Goal: Information Seeking & Learning: Learn about a topic

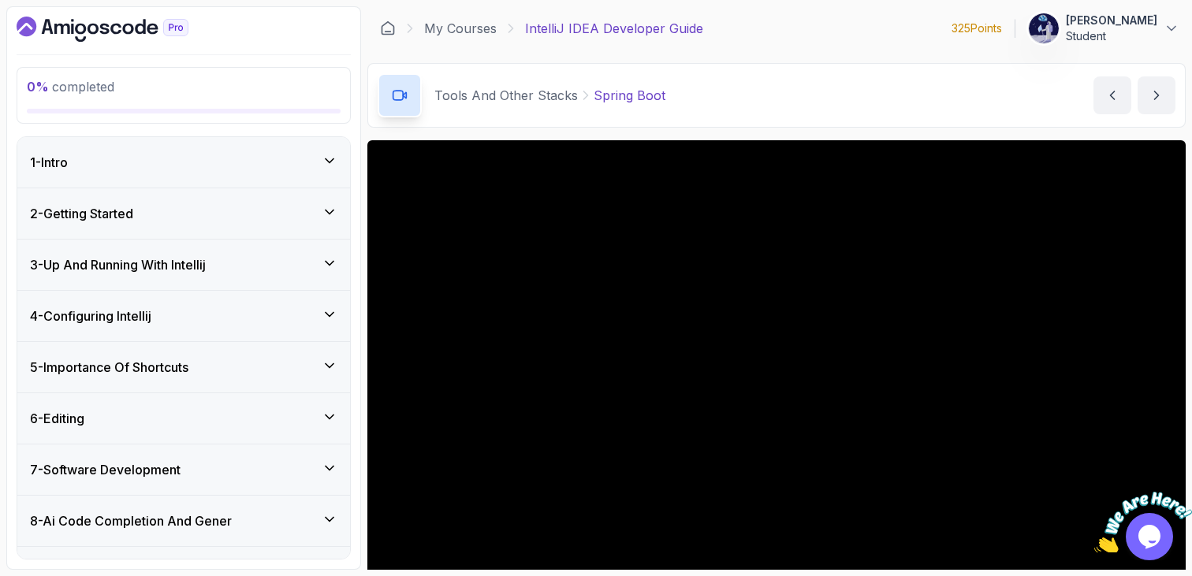
scroll to position [104, 0]
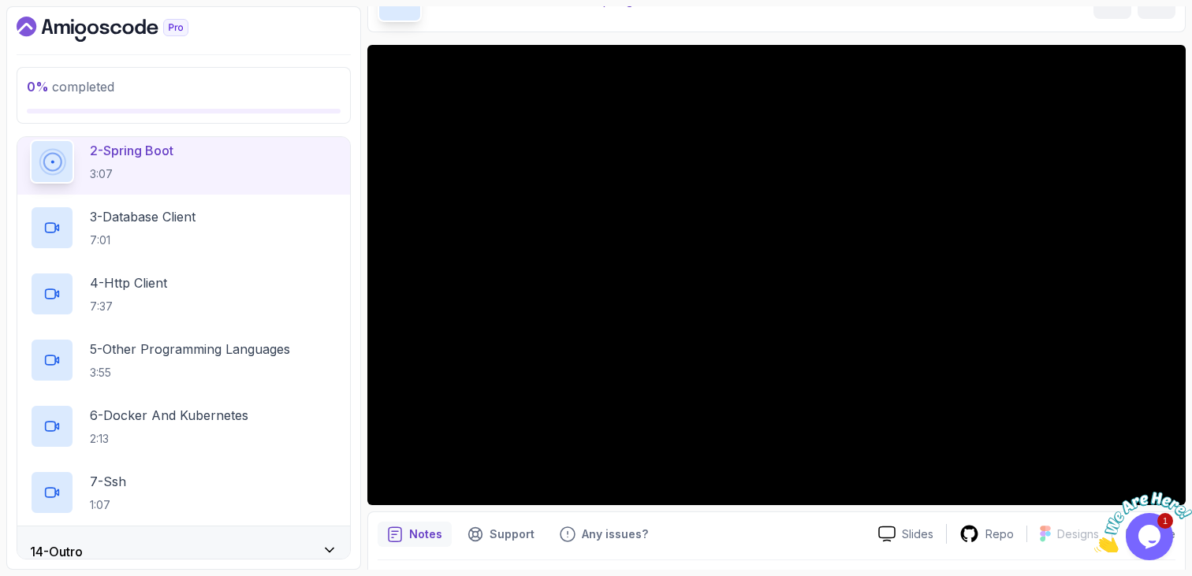
scroll to position [96, 0]
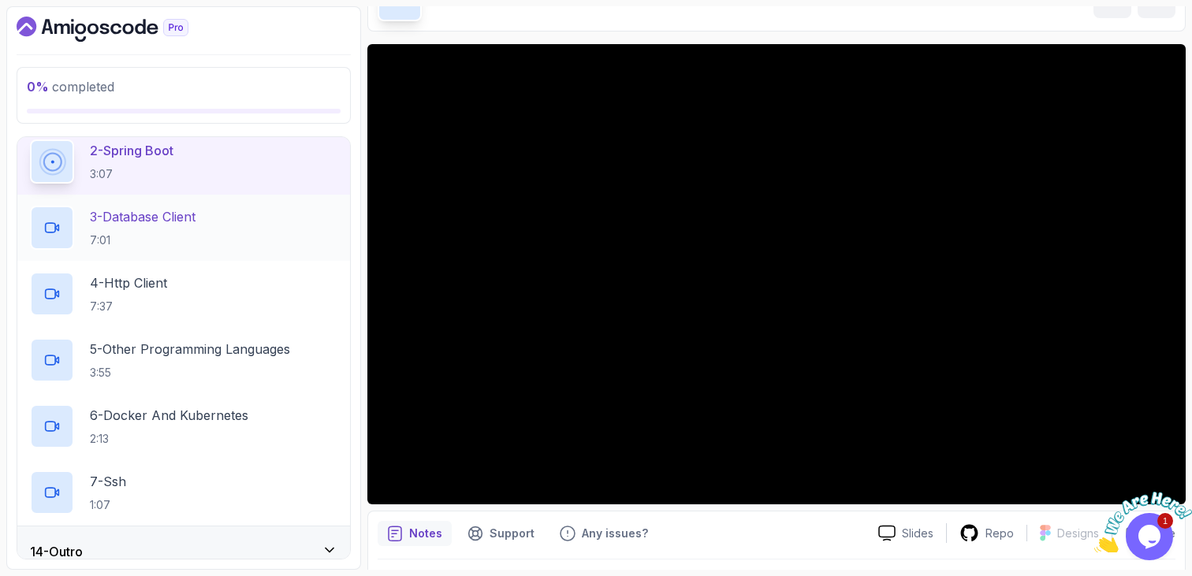
click at [206, 234] on div "3 - Database Client 7:01" at bounding box center [183, 228] width 307 height 44
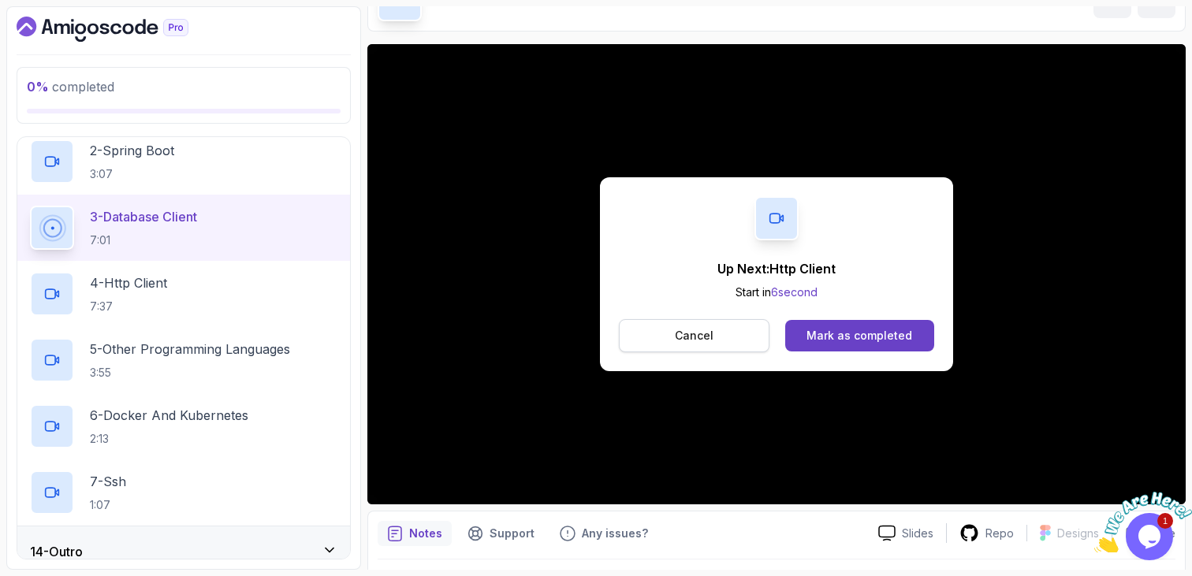
click at [741, 341] on button "Cancel" at bounding box center [694, 335] width 151 height 33
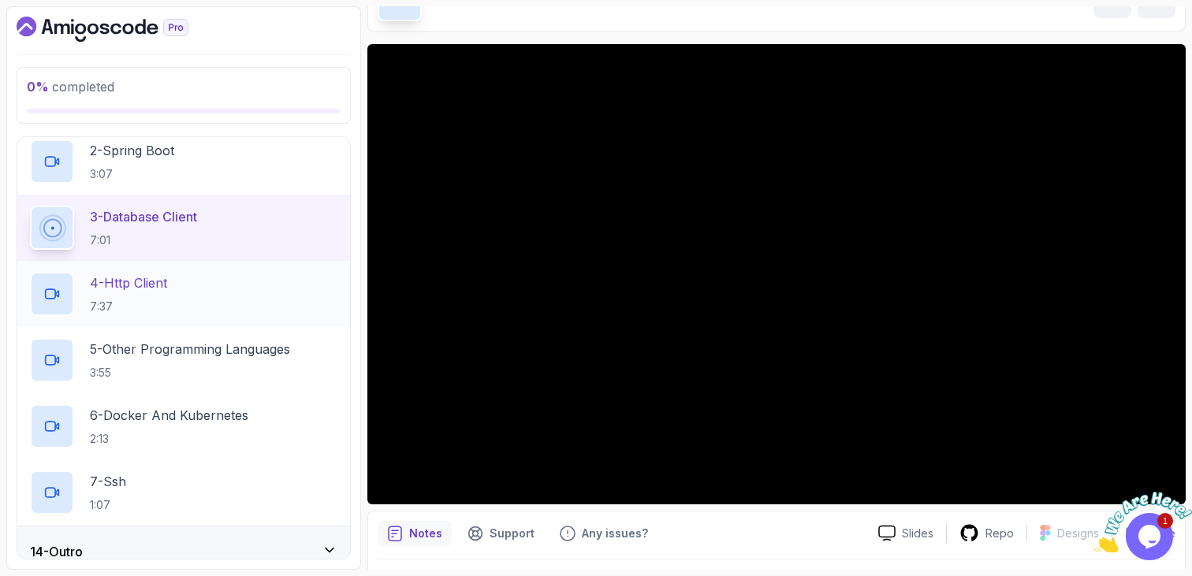
click at [193, 285] on div "4 - Http Client 7:37" at bounding box center [183, 294] width 307 height 44
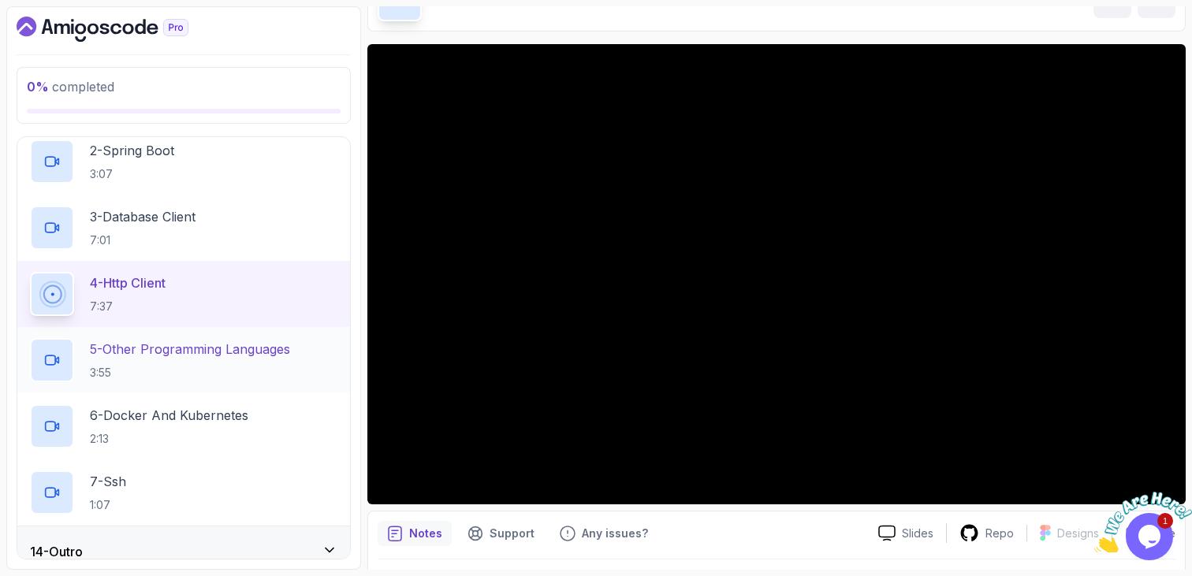
click at [102, 362] on h2 "5 - Other Programming Languages 3:55" at bounding box center [190, 360] width 200 height 41
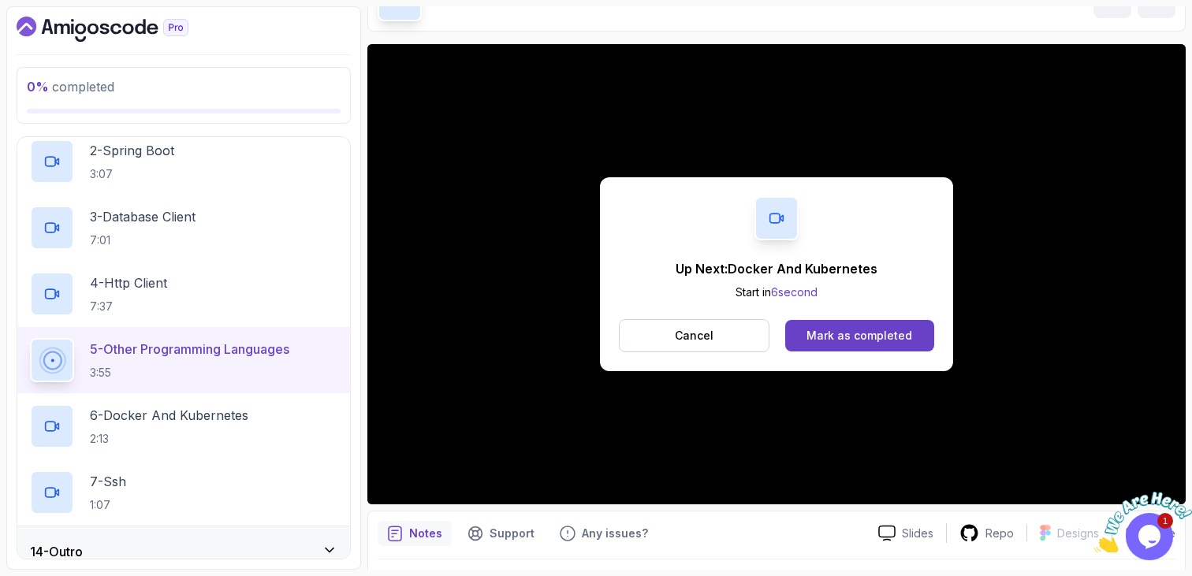
drag, startPoint x: 693, startPoint y: 331, endPoint x: 692, endPoint y: 322, distance: 8.7
click at [693, 329] on p "Cancel" at bounding box center [694, 336] width 39 height 16
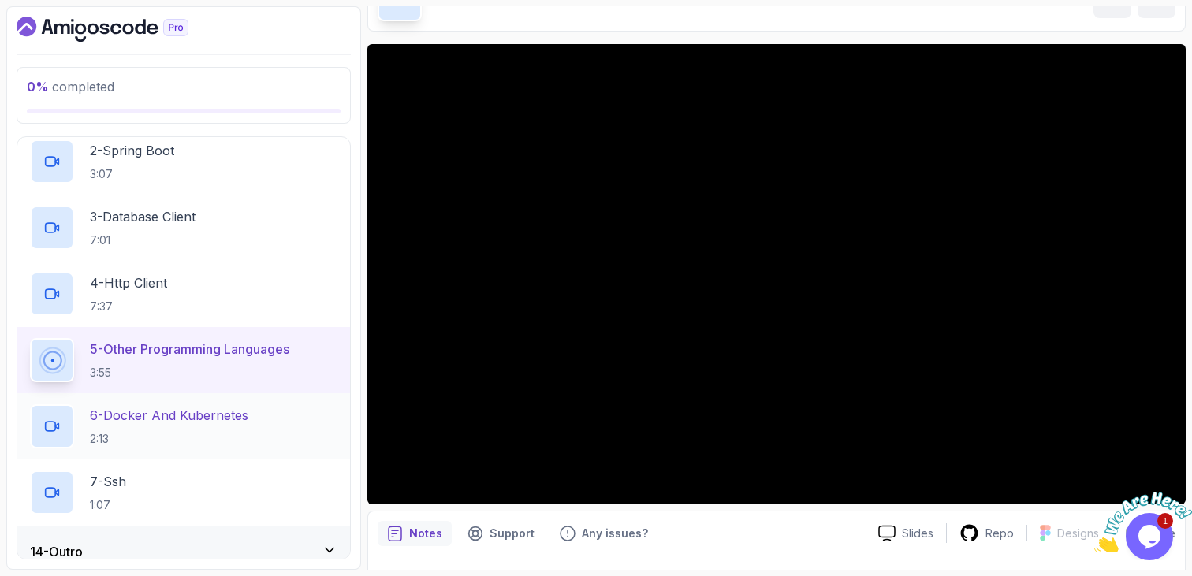
click at [256, 441] on div "6 - Docker And Kubernetes 2:13" at bounding box center [183, 426] width 307 height 44
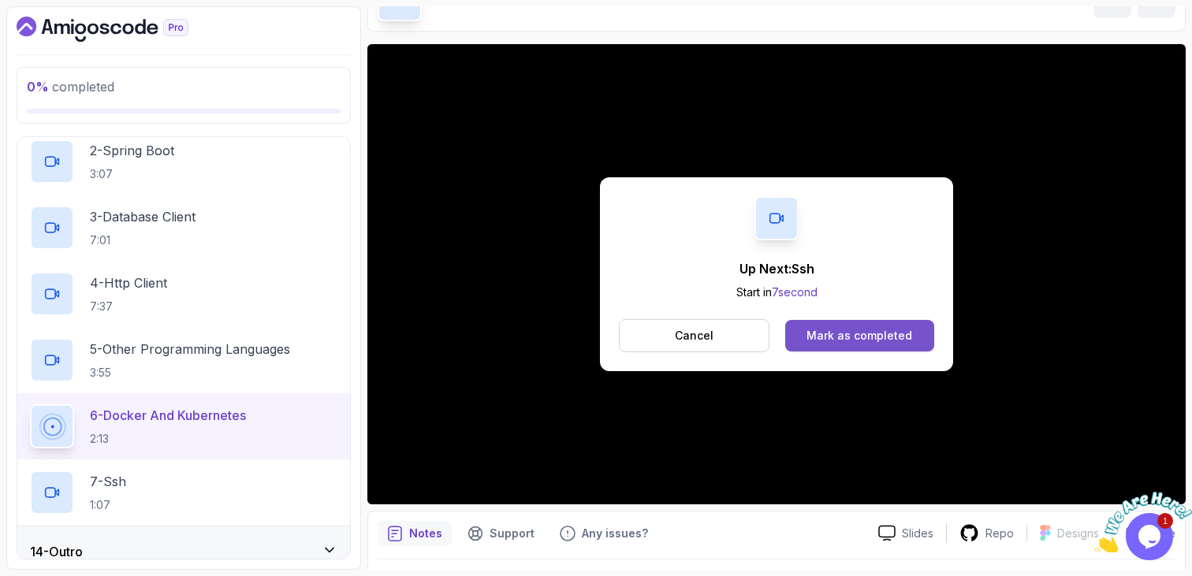
click at [798, 349] on button "Mark as completed" at bounding box center [859, 336] width 149 height 32
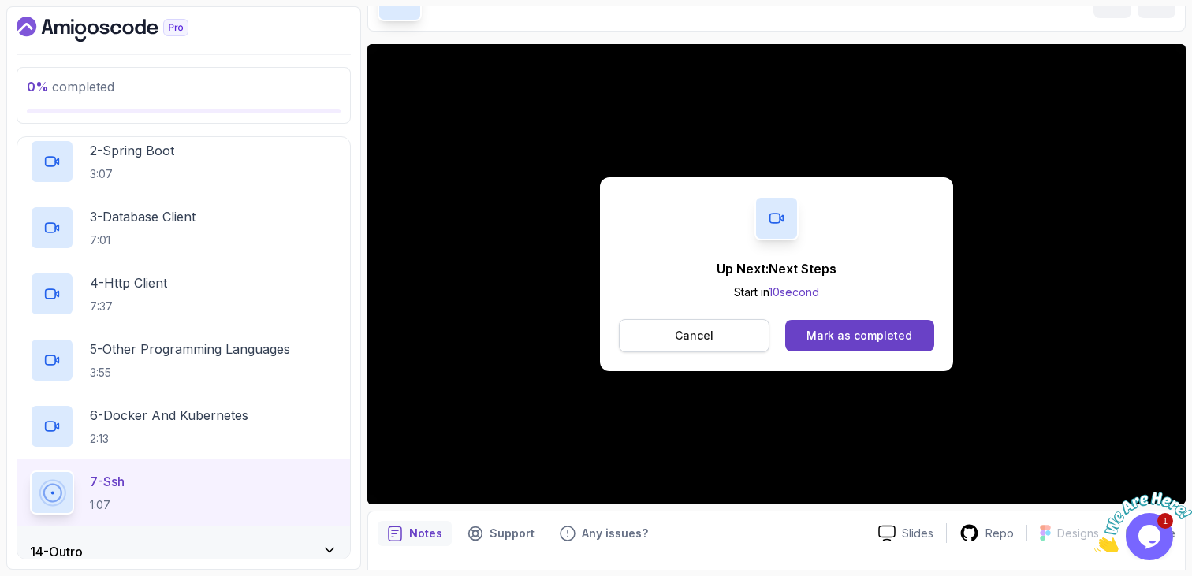
click at [719, 330] on button "Cancel" at bounding box center [694, 335] width 151 height 33
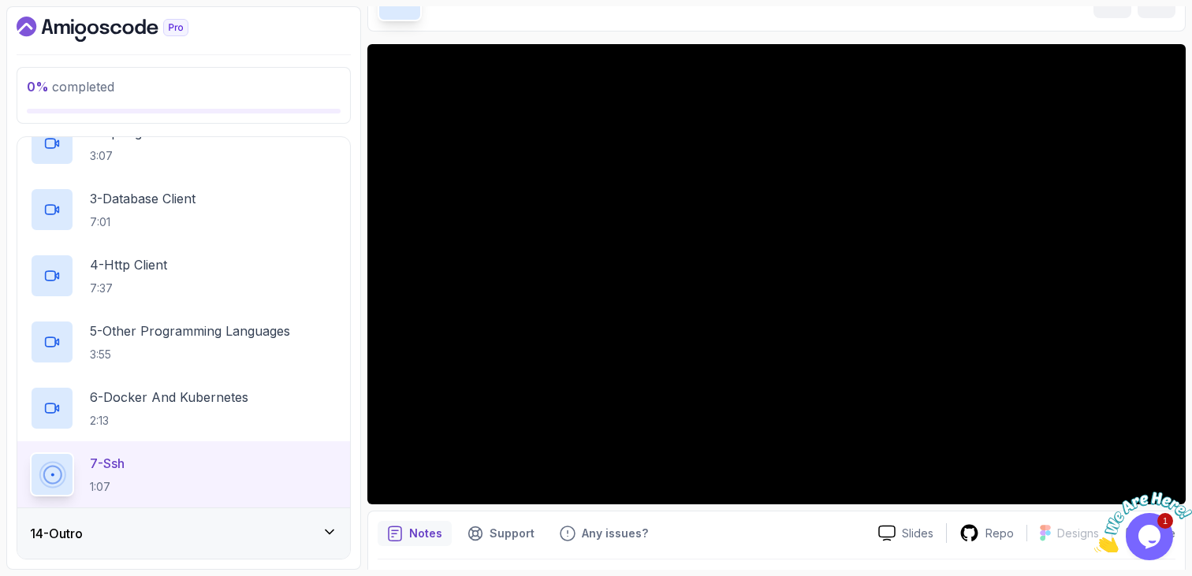
click at [169, 536] on div "14 - Outro" at bounding box center [183, 533] width 307 height 19
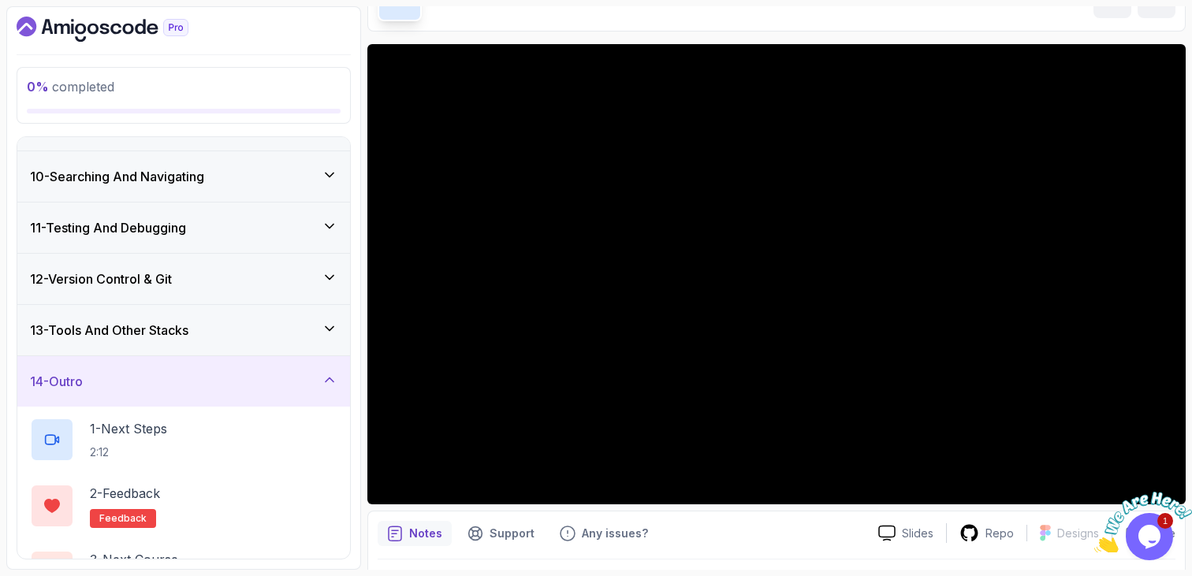
scroll to position [493, 0]
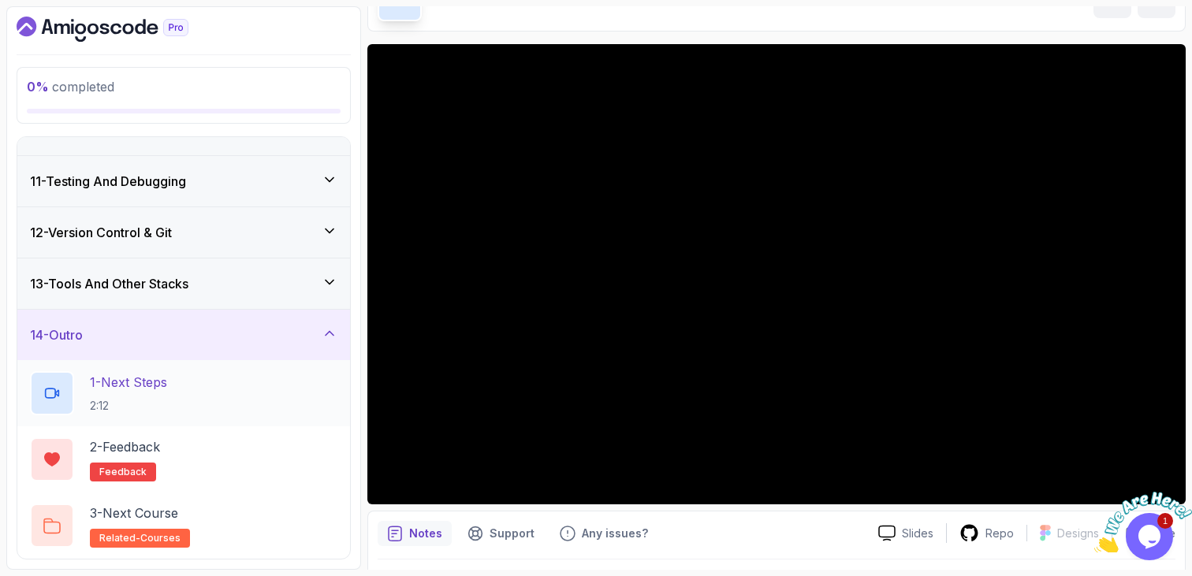
click at [187, 399] on div "1 - Next Steps 2:12" at bounding box center [183, 393] width 307 height 44
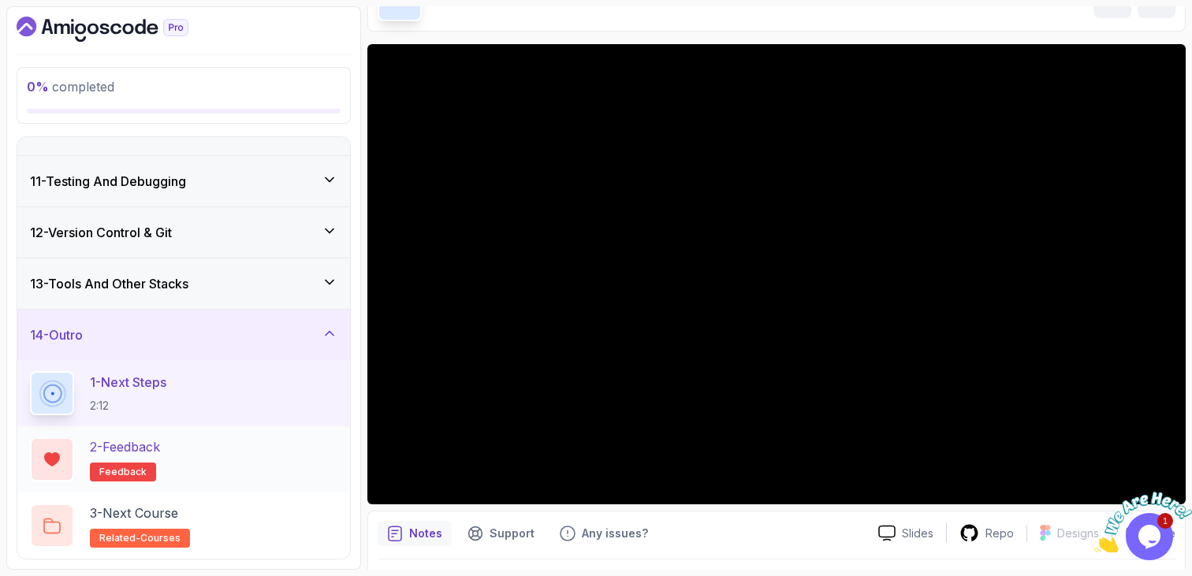
click at [217, 458] on div "2 - Feedback feedback" at bounding box center [183, 459] width 307 height 44
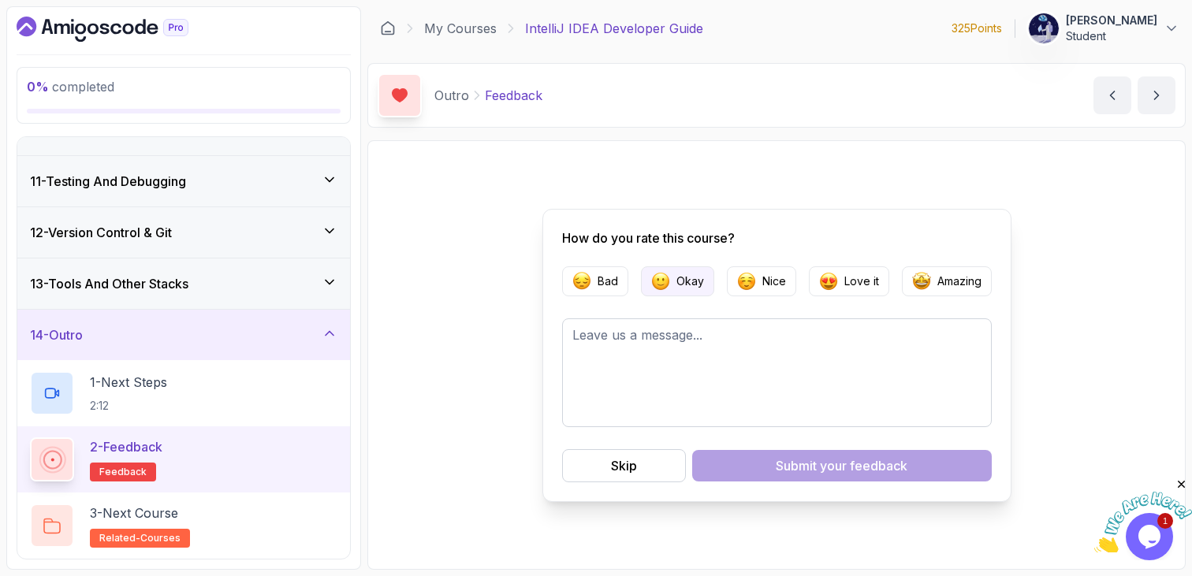
click at [682, 285] on p "Okay" at bounding box center [690, 281] width 28 height 16
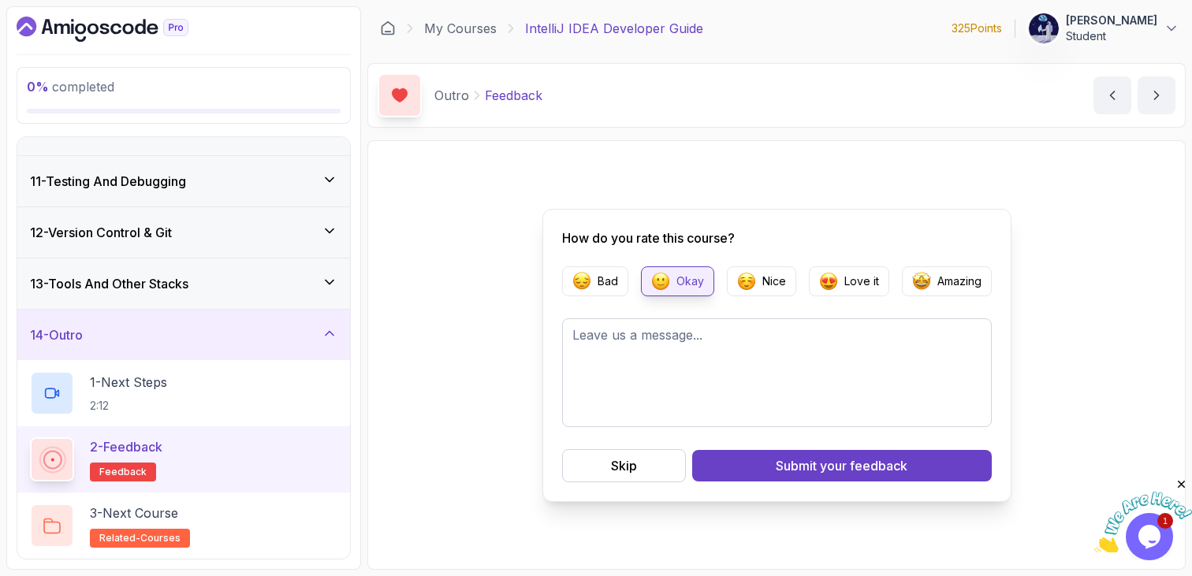
click at [751, 482] on div "How do you rate this course? Bad Okay Nice Love it Amazing Skip Submit your fee…" at bounding box center [776, 355] width 469 height 293
click at [741, 459] on button "Submit your feedback" at bounding box center [841, 466] width 299 height 32
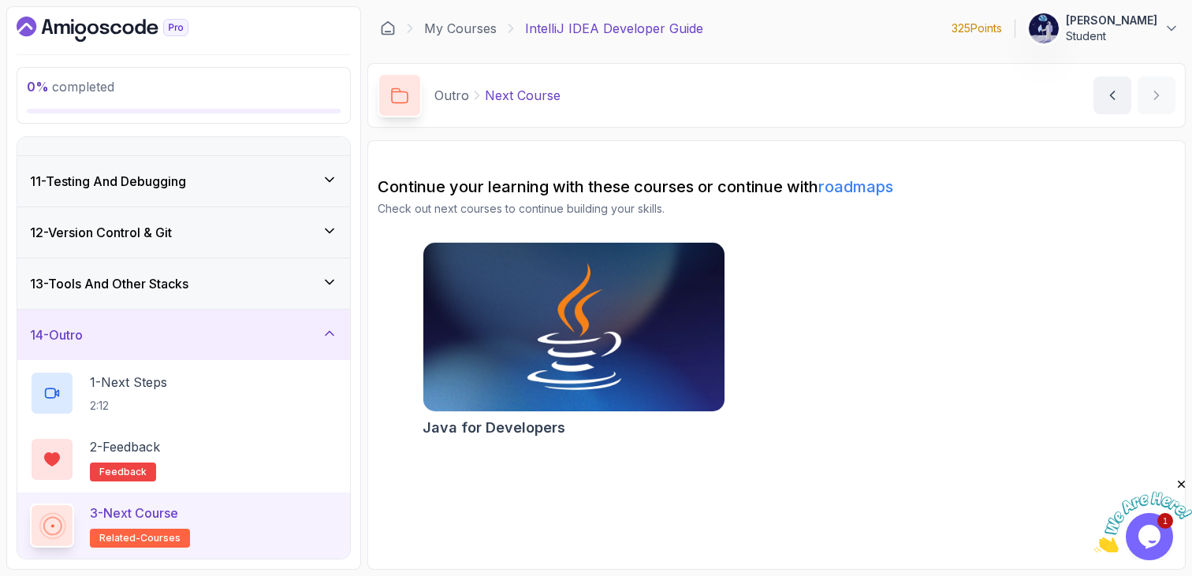
click at [481, 324] on img at bounding box center [573, 327] width 316 height 177
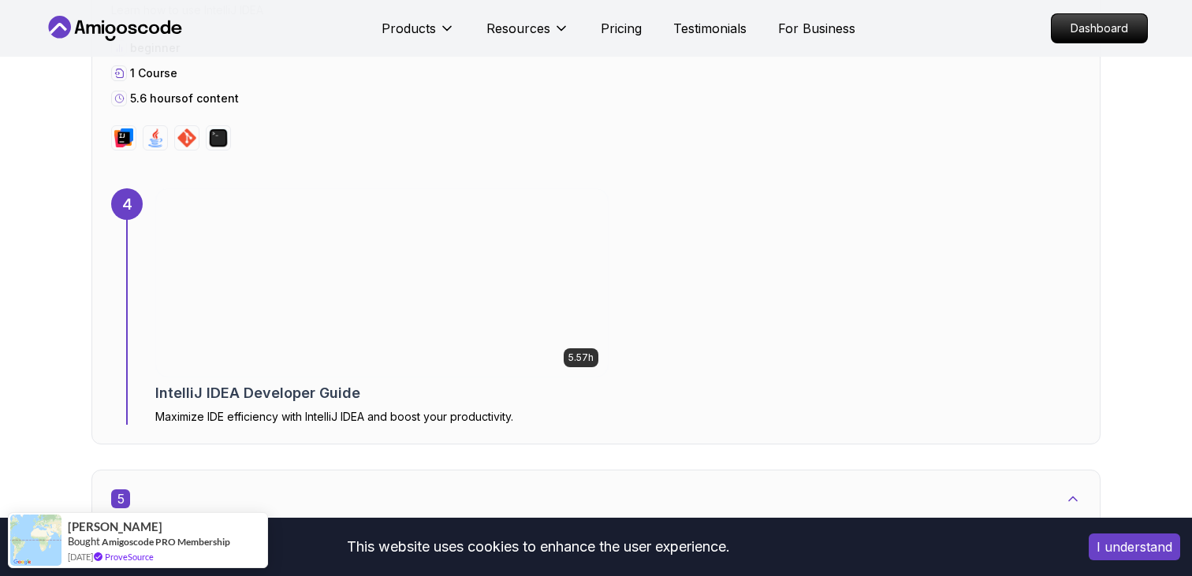
scroll to position [2950, 0]
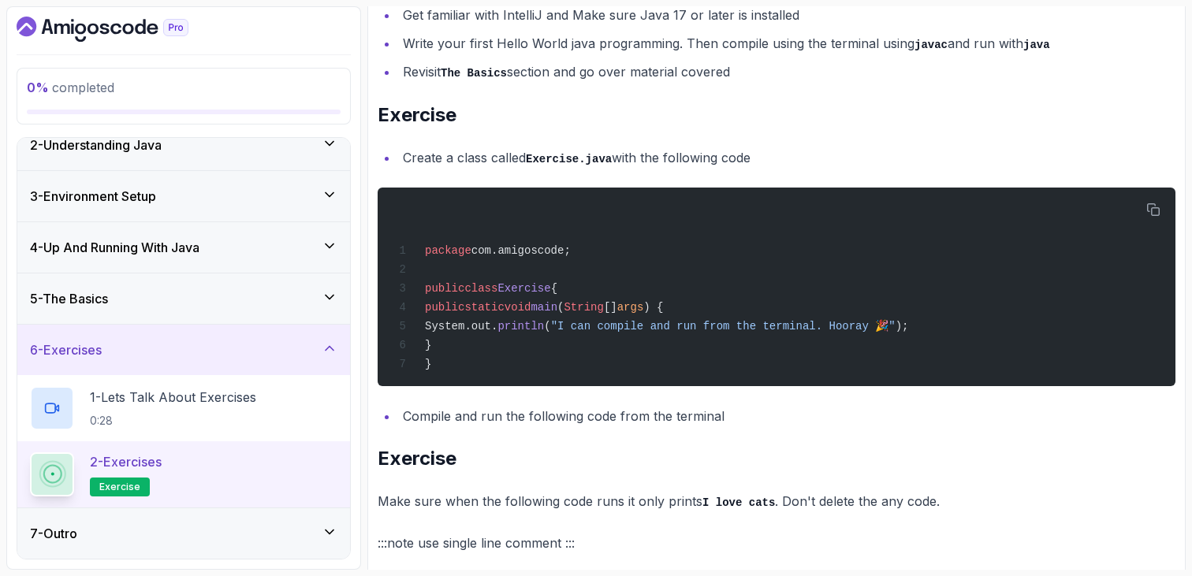
scroll to position [299, 0]
